Goal: Task Accomplishment & Management: Use online tool/utility

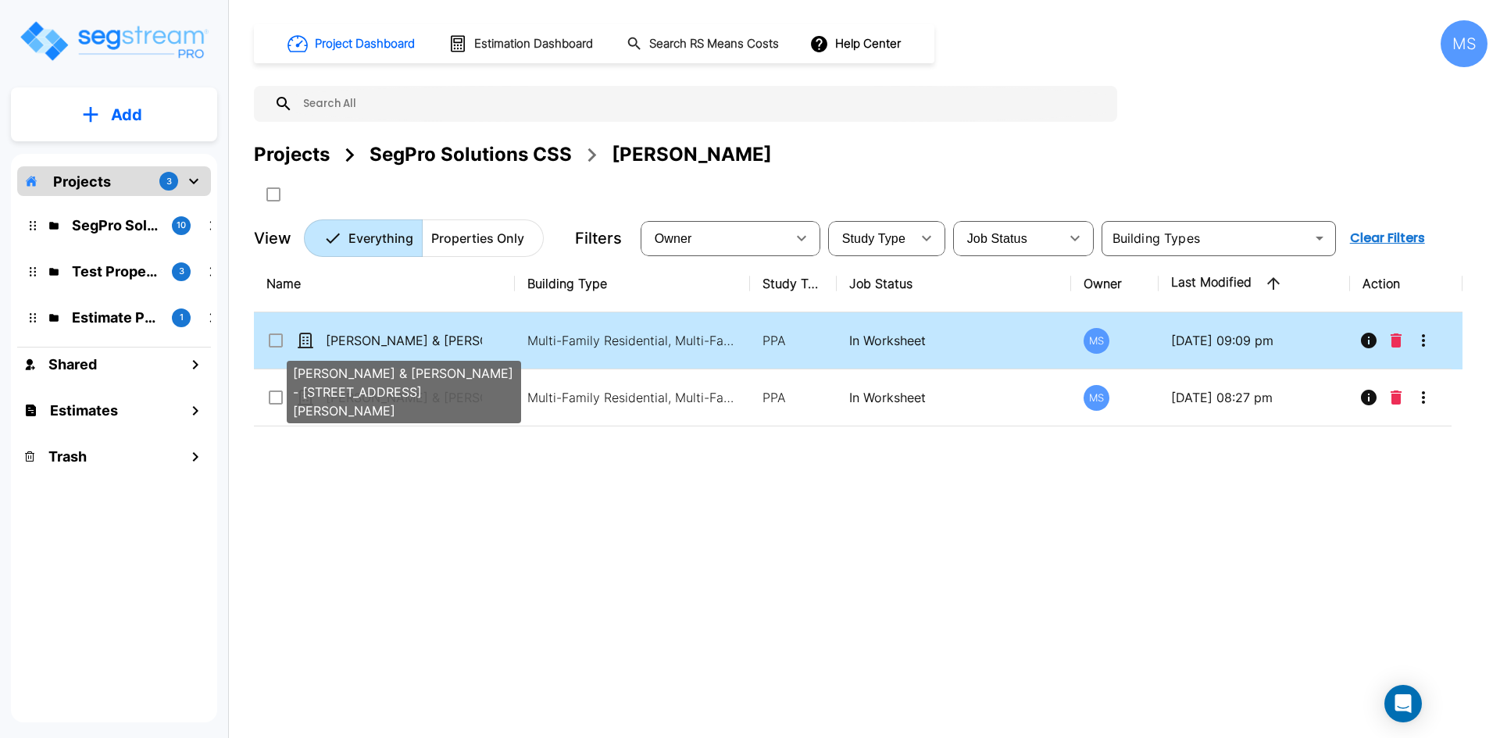
click at [451, 344] on p "Christa & Anthony Miano - 4947-49 Oleatha Ave" at bounding box center [404, 340] width 156 height 19
checkbox input "true"
click at [451, 344] on p "Christa & Anthony Miano - 4947-49 Oleatha Ave" at bounding box center [404, 340] width 156 height 19
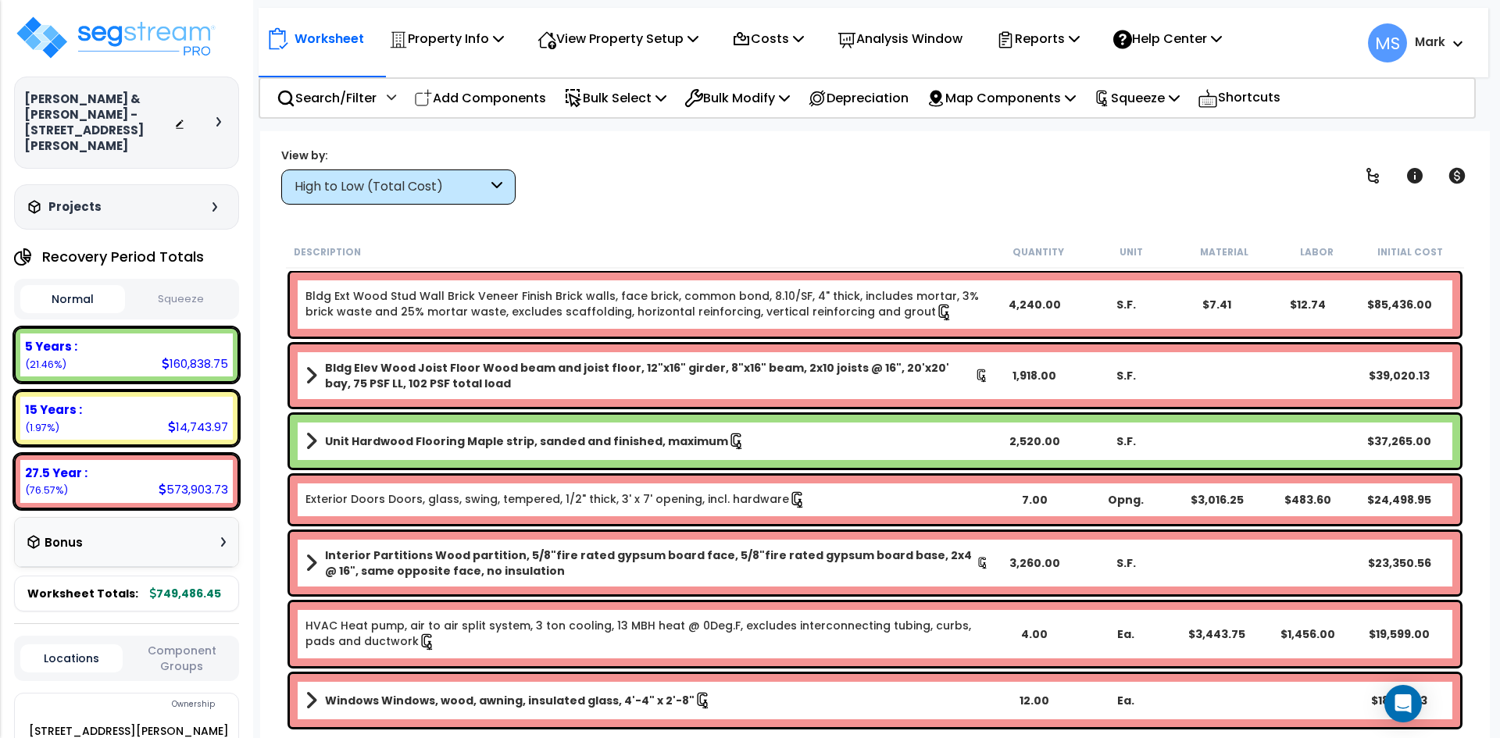
click at [198, 286] on button "Squeeze" at bounding box center [181, 299] width 105 height 27
click at [1077, 45] on p "Reports" at bounding box center [1038, 38] width 84 height 21
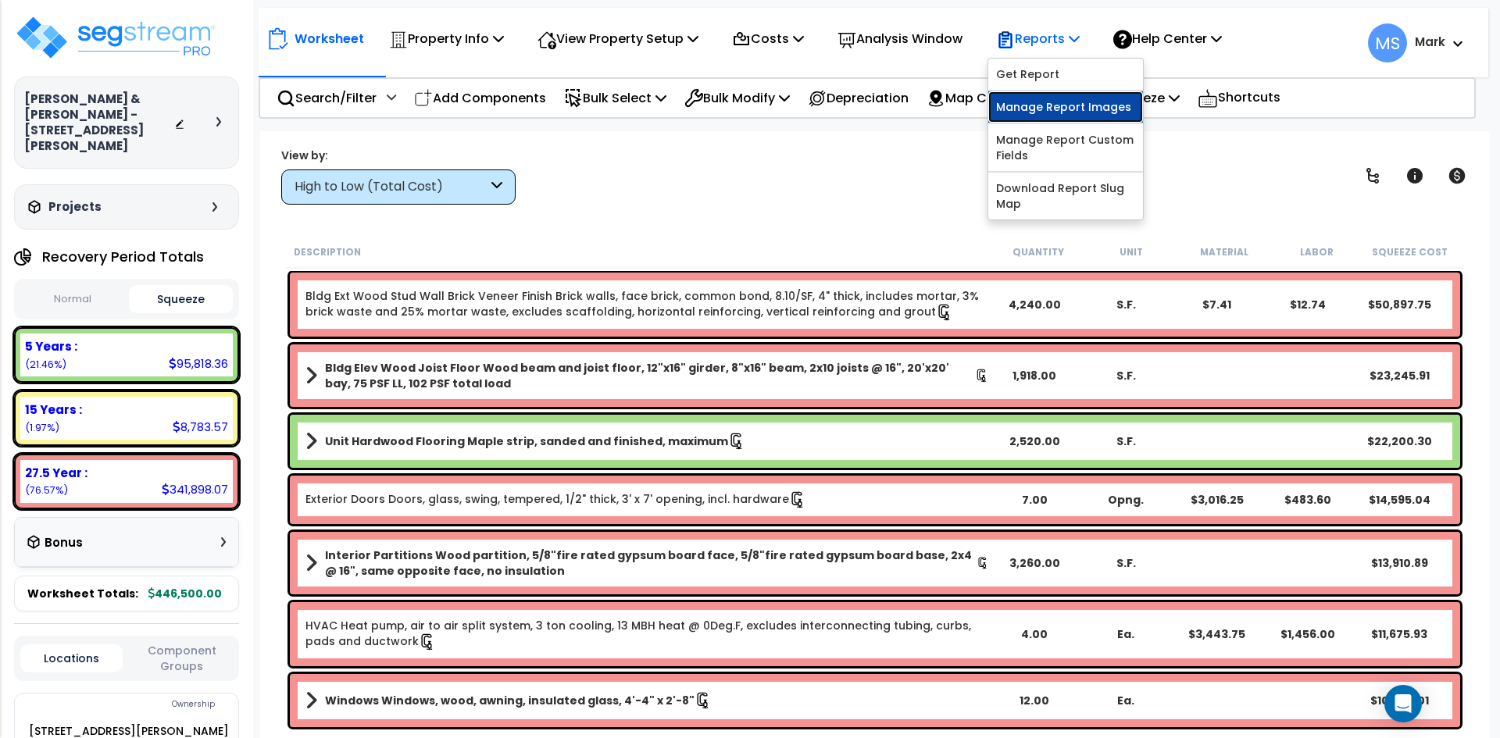
click at [1071, 109] on link "Manage Report Images" at bounding box center [1065, 106] width 155 height 31
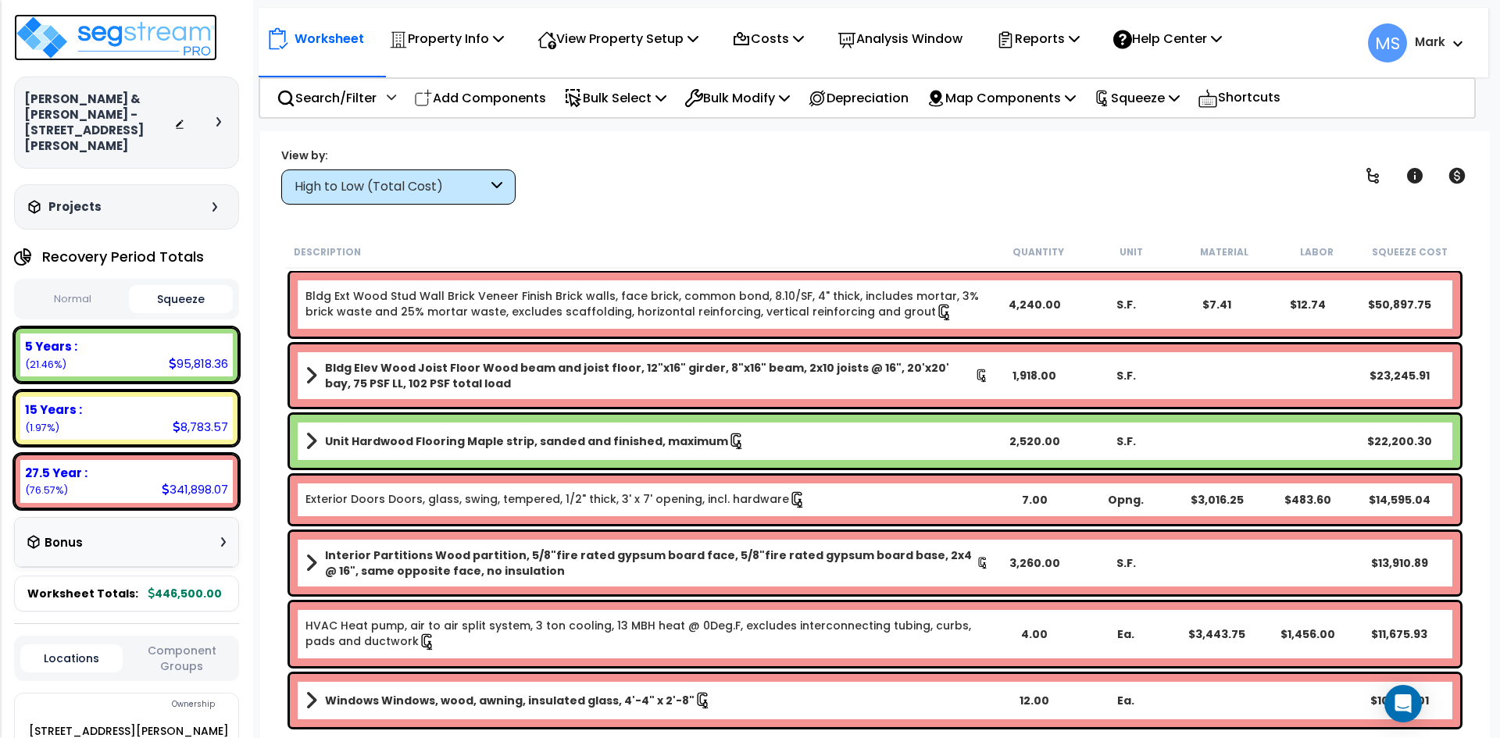
click at [125, 38] on img at bounding box center [115, 37] width 203 height 47
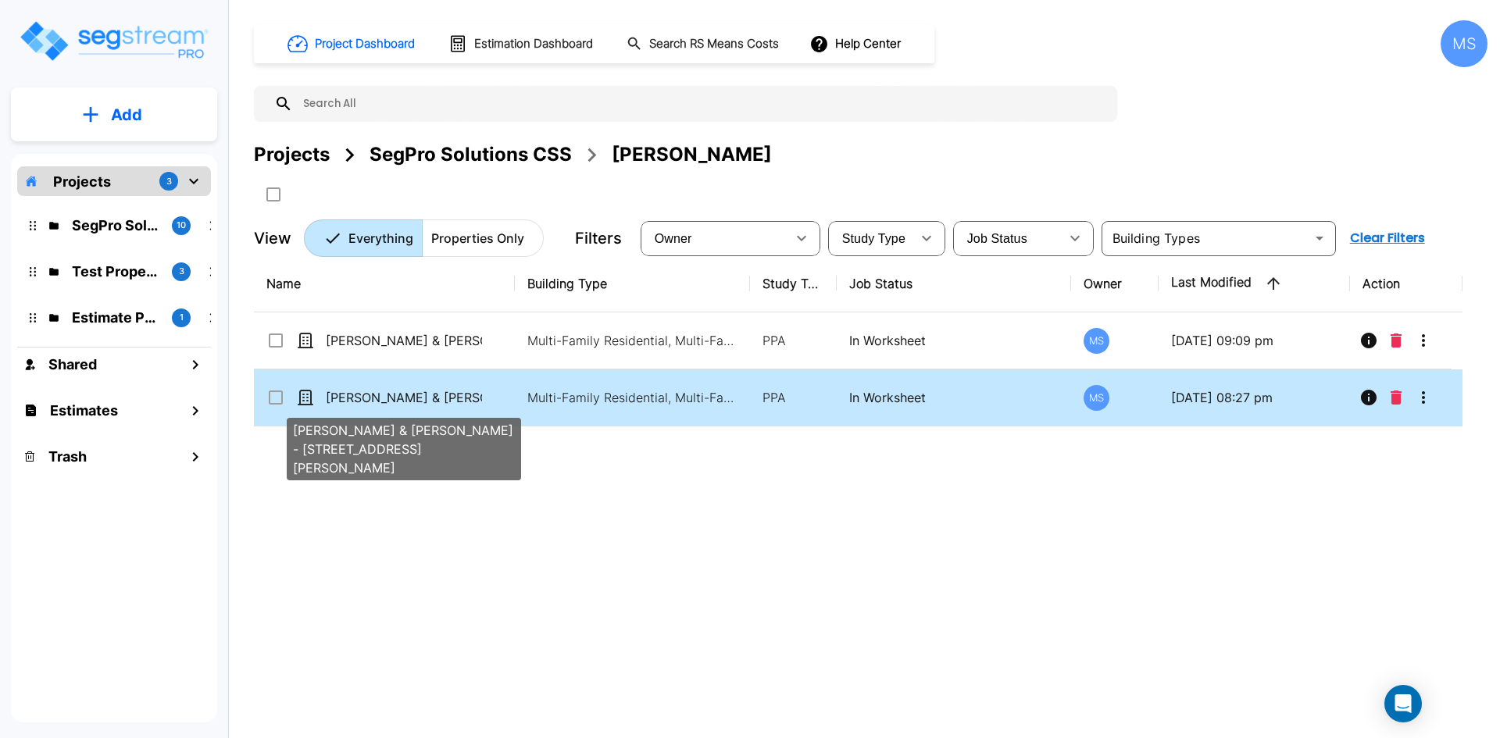
click at [438, 402] on p "[PERSON_NAME] & [PERSON_NAME] - [STREET_ADDRESS][PERSON_NAME]" at bounding box center [404, 397] width 156 height 19
checkbox input "true"
click at [438, 402] on p "[PERSON_NAME] & [PERSON_NAME] - [STREET_ADDRESS][PERSON_NAME]" at bounding box center [404, 397] width 156 height 19
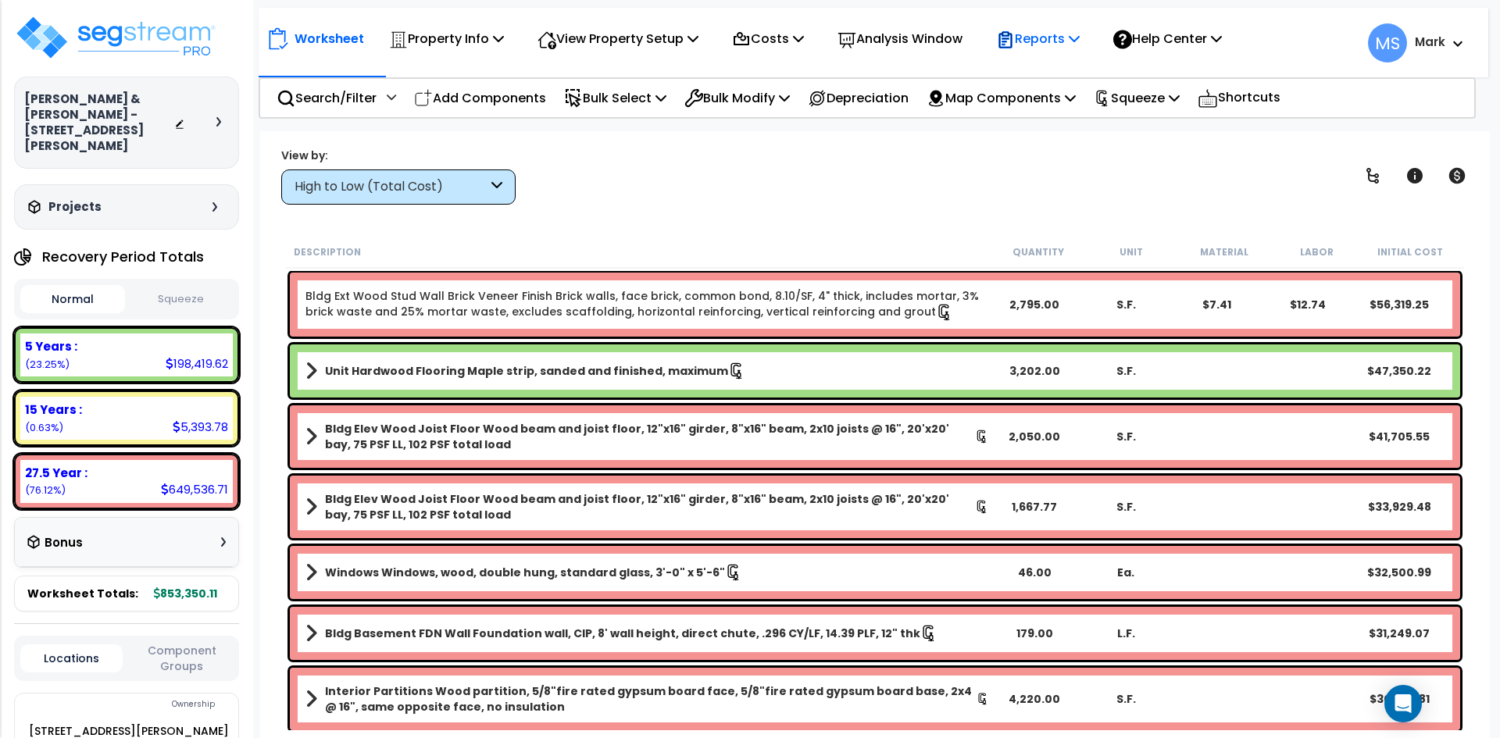
click at [1045, 41] on p "Reports" at bounding box center [1038, 38] width 84 height 21
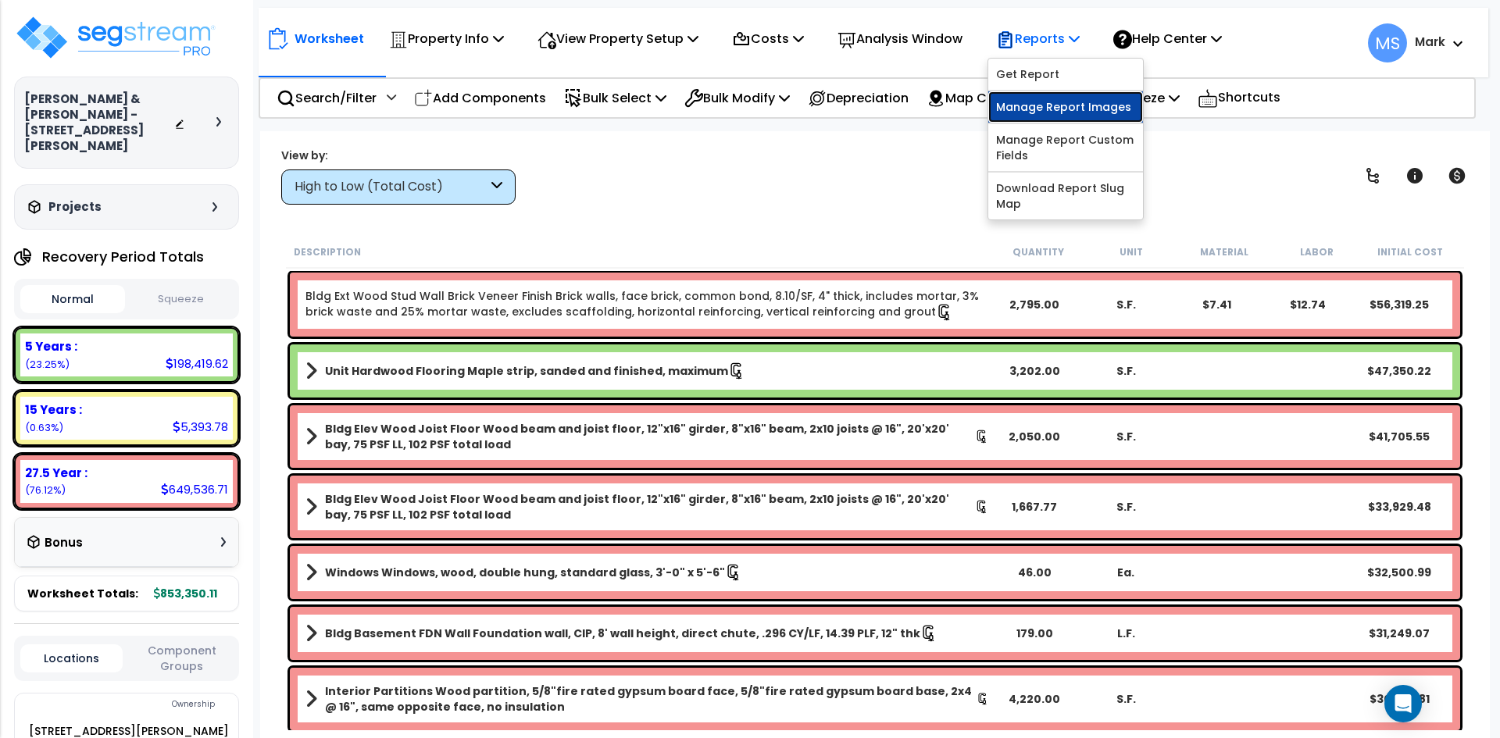
click at [1079, 104] on link "Manage Report Images" at bounding box center [1065, 106] width 155 height 31
